Goal: Task Accomplishment & Management: Manage account settings

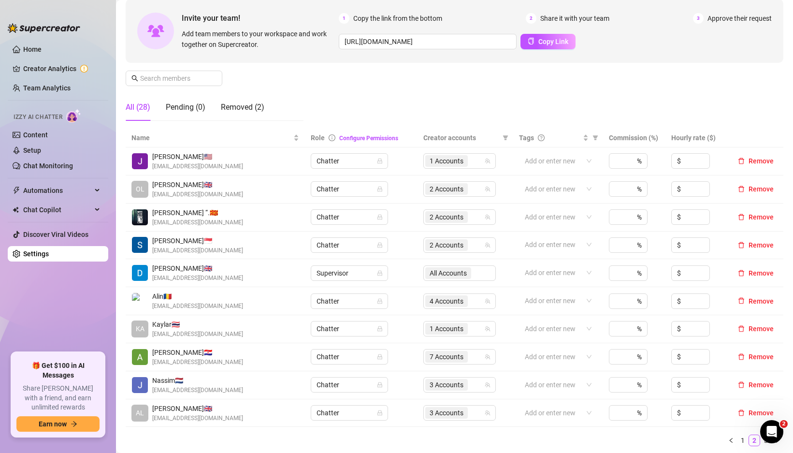
scroll to position [252, 0]
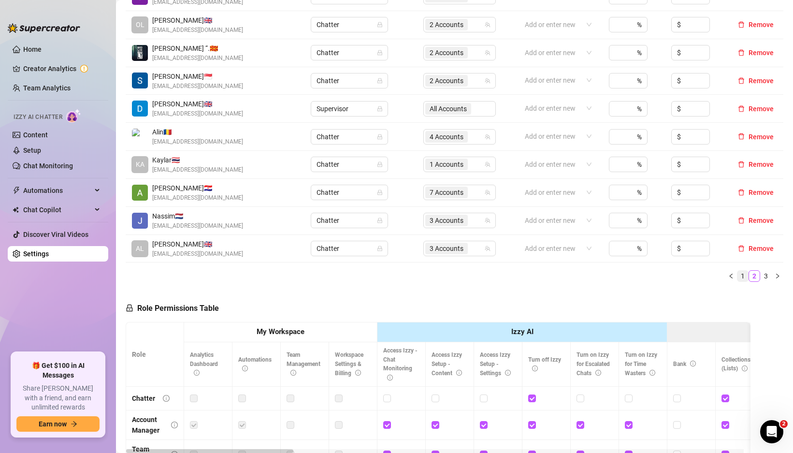
click at [737, 275] on link "1" at bounding box center [742, 275] width 11 height 11
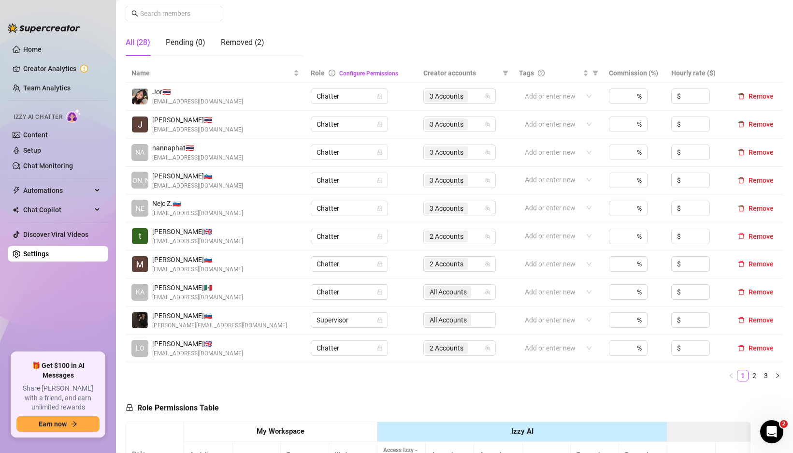
scroll to position [146, 0]
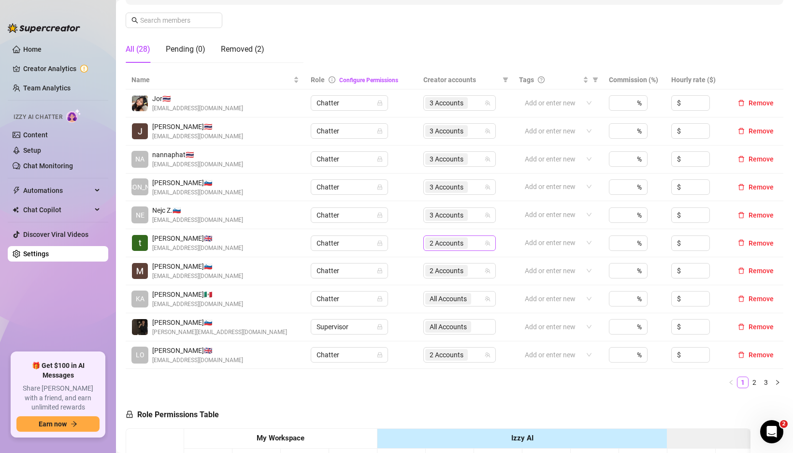
click at [484, 243] on icon "team" at bounding box center [487, 243] width 6 height 6
click at [476, 242] on div "2 Accounts" at bounding box center [454, 243] width 58 height 14
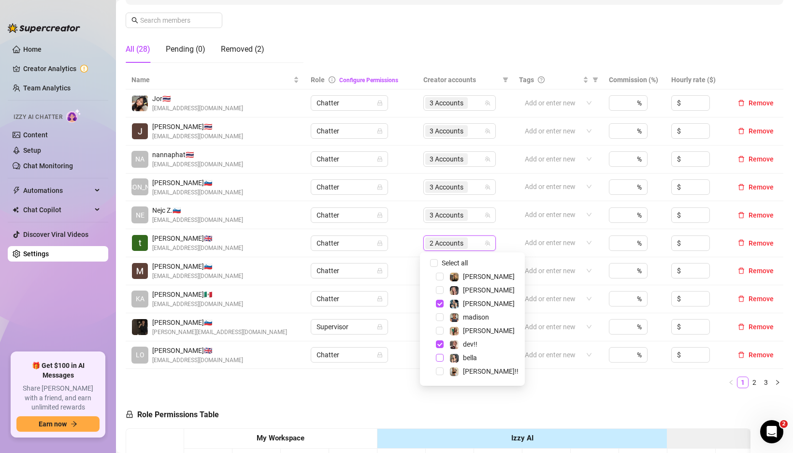
click at [439, 358] on span "Select tree node" at bounding box center [440, 358] width 8 height 8
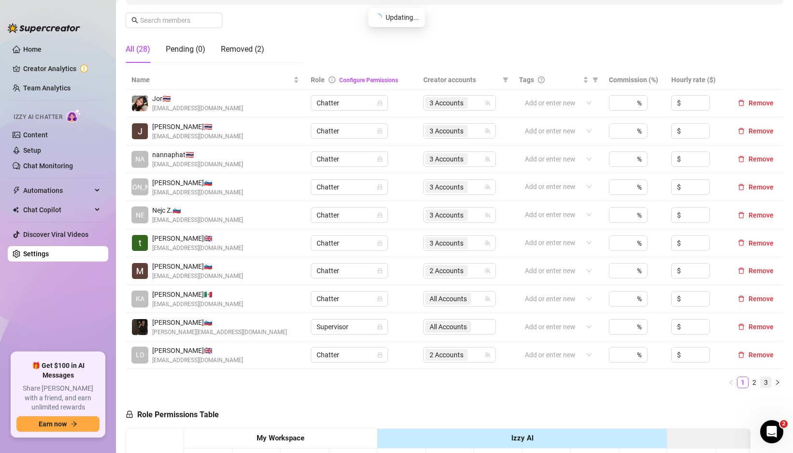
click at [760, 381] on link "3" at bounding box center [765, 382] width 11 height 11
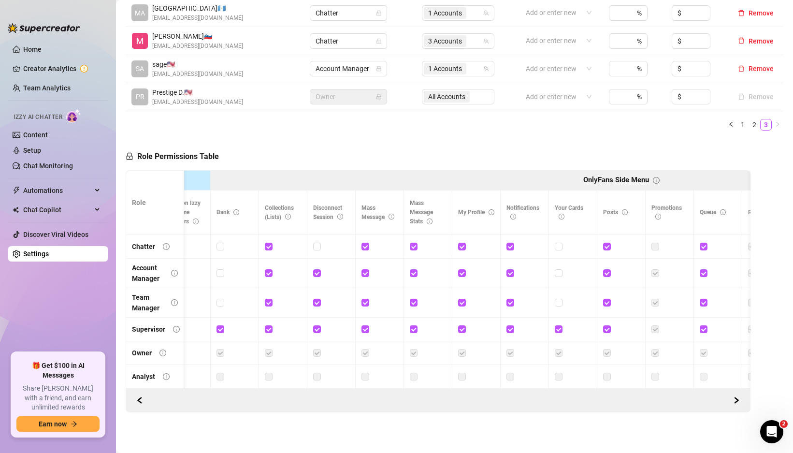
scroll to position [0, 0]
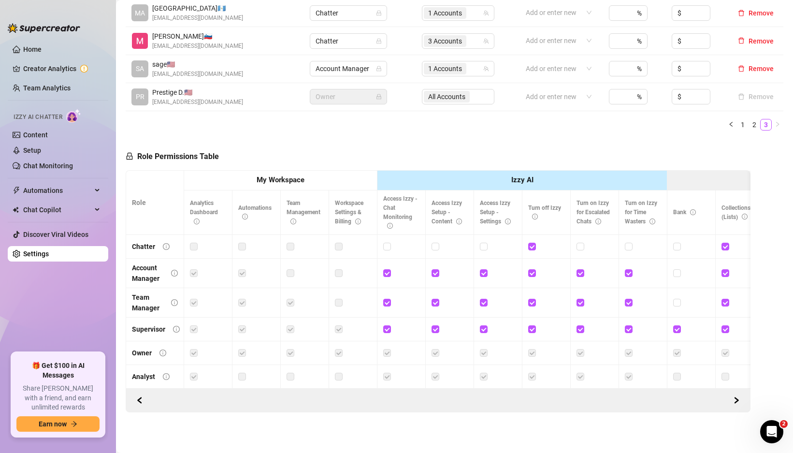
click at [336, 268] on label at bounding box center [339, 273] width 8 height 11
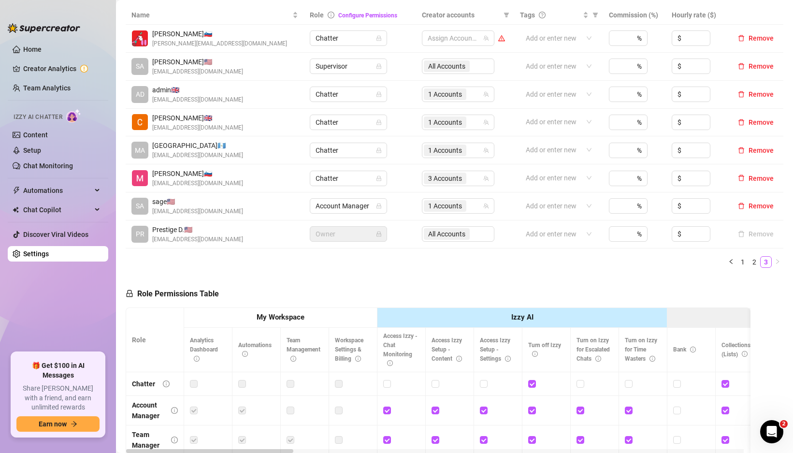
click at [293, 318] on strong "My Workspace" at bounding box center [280, 316] width 48 height 9
